Goal: Complete application form

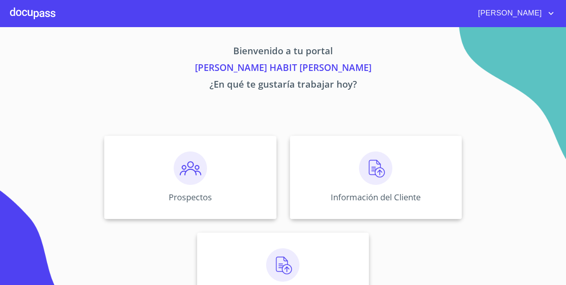
scroll to position [38, 0]
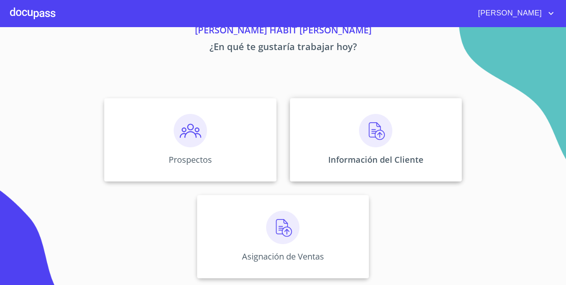
click at [351, 152] on div "Información del Cliente" at bounding box center [376, 139] width 172 height 83
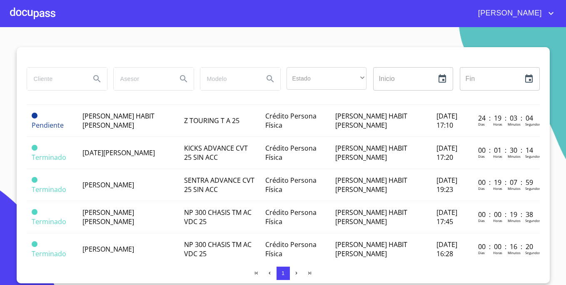
scroll to position [137, 0]
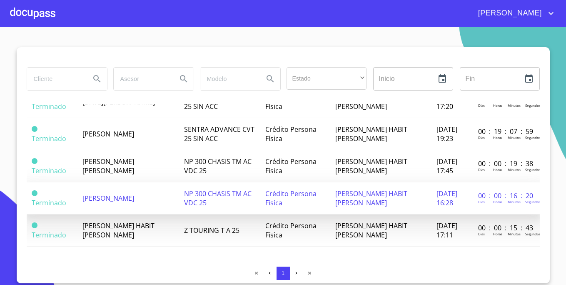
click at [146, 202] on td "[PERSON_NAME]" at bounding box center [129, 198] width 102 height 32
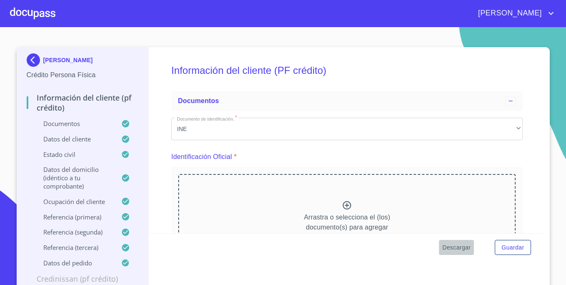
click at [460, 248] on span "Descargar" at bounding box center [457, 247] width 28 height 10
